Goal: Task Accomplishment & Management: Manage account settings

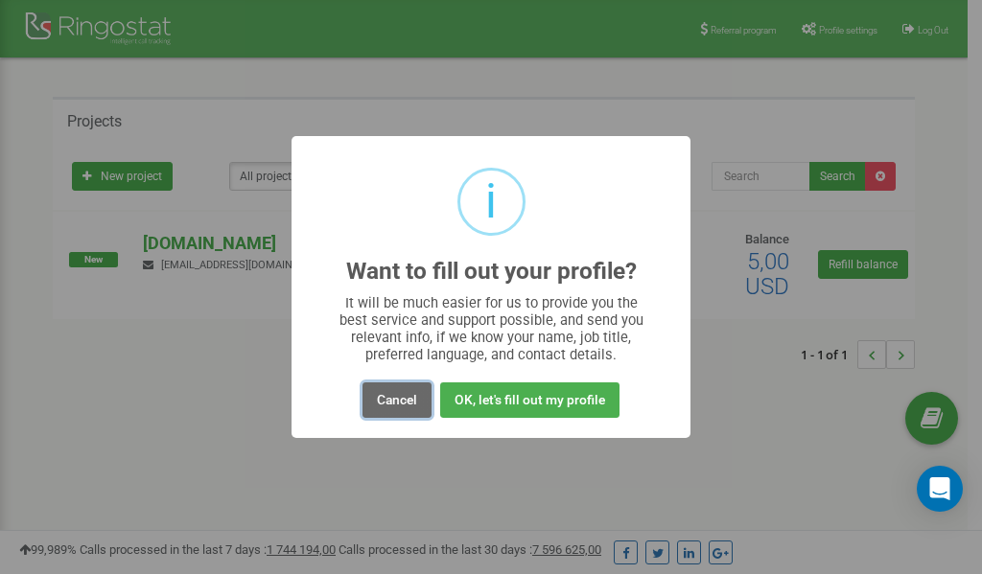
click at [401, 401] on button "Cancel" at bounding box center [396, 399] width 69 height 35
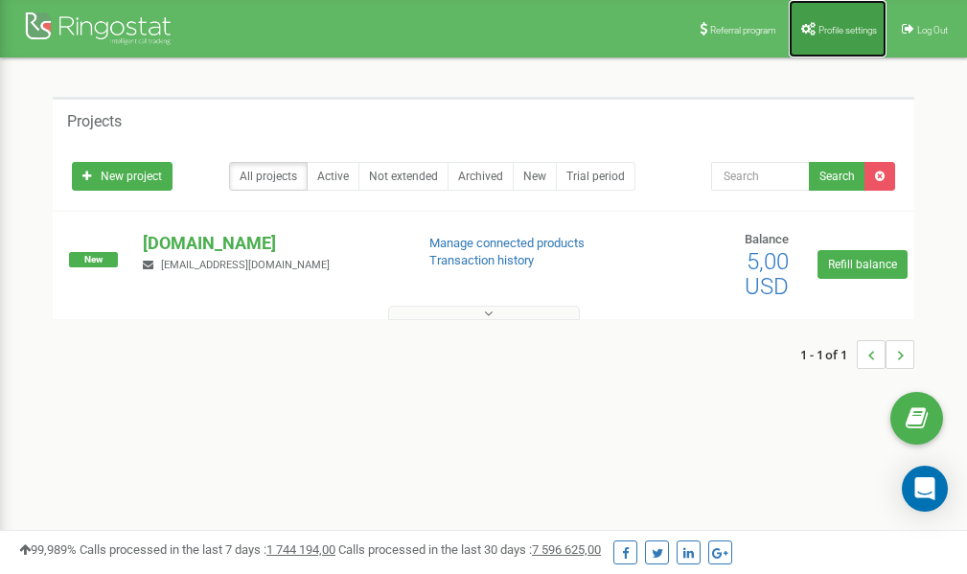
click at [849, 20] on link "Profile settings" at bounding box center [838, 29] width 98 height 58
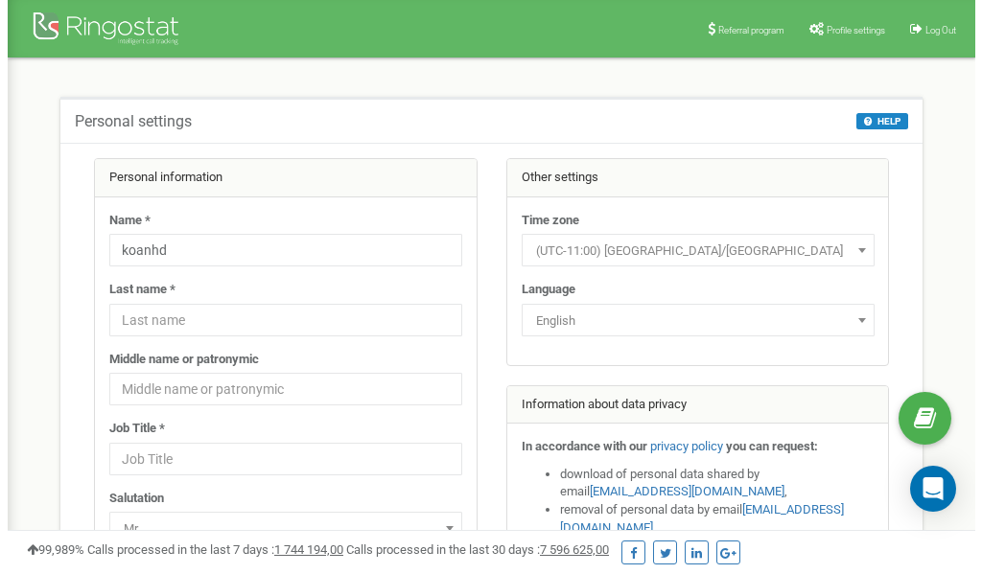
scroll to position [96, 0]
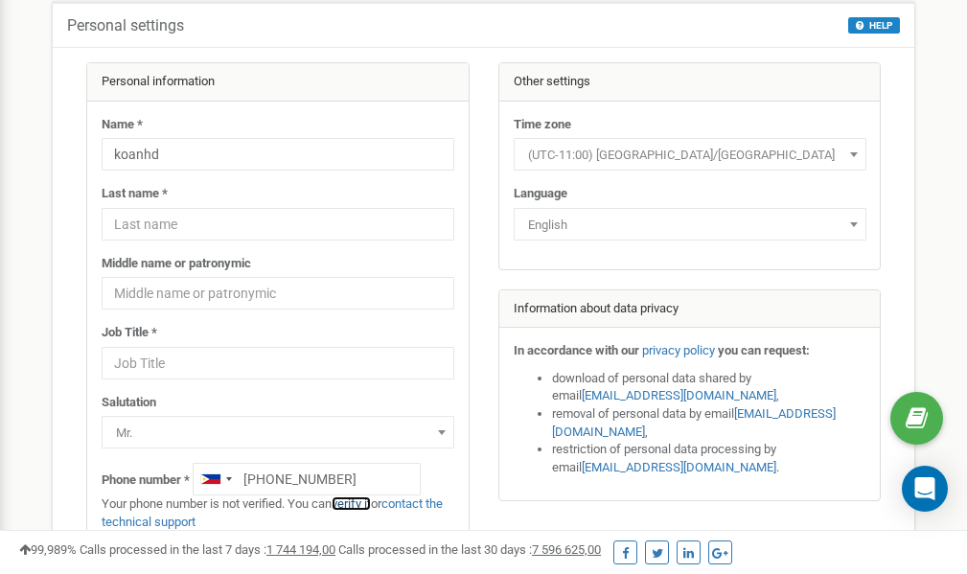
click at [359, 506] on link "verify it" at bounding box center [351, 504] width 39 height 14
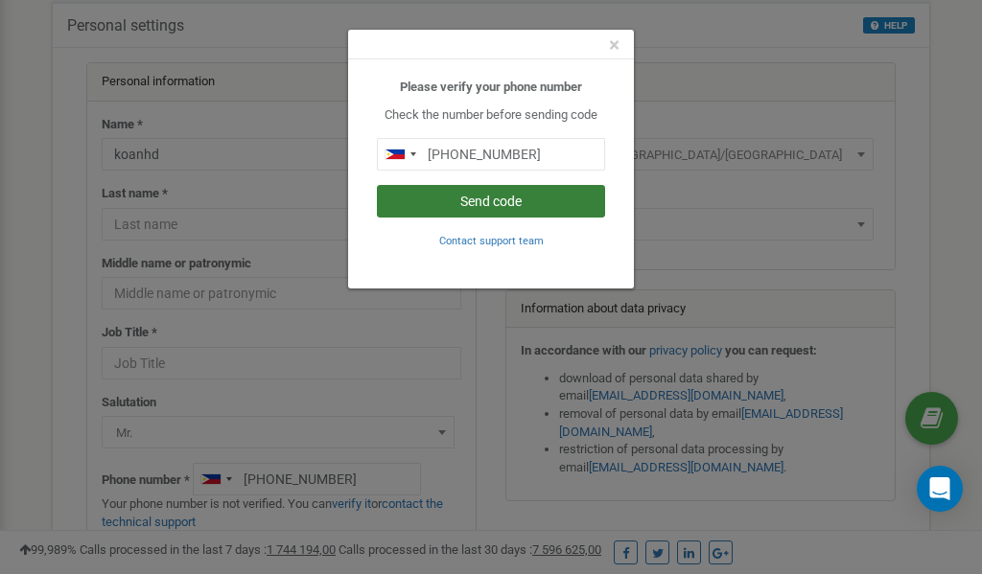
click at [484, 199] on button "Send code" at bounding box center [491, 201] width 228 height 33
